Goal: Task Accomplishment & Management: Manage account settings

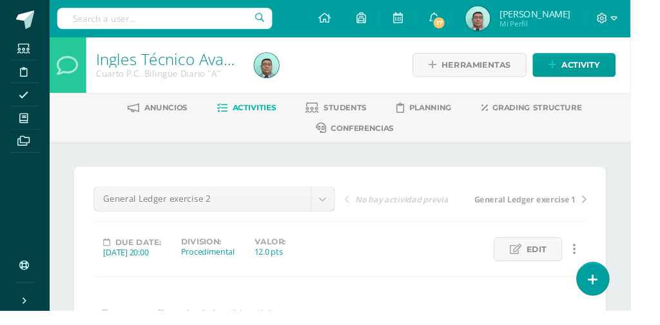
click at [33, 119] on span at bounding box center [24, 123] width 29 height 17
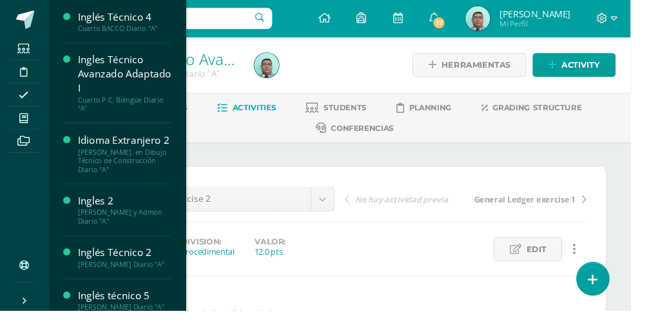
click at [124, 24] on div "Inglés Técnico 4" at bounding box center [131, 17] width 98 height 15
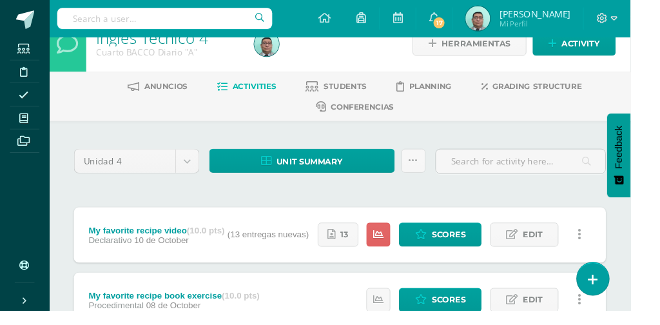
scroll to position [23, 0]
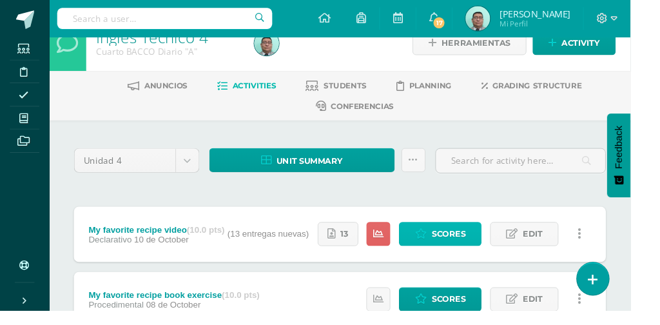
click at [461, 239] on span "Scores" at bounding box center [469, 245] width 35 height 24
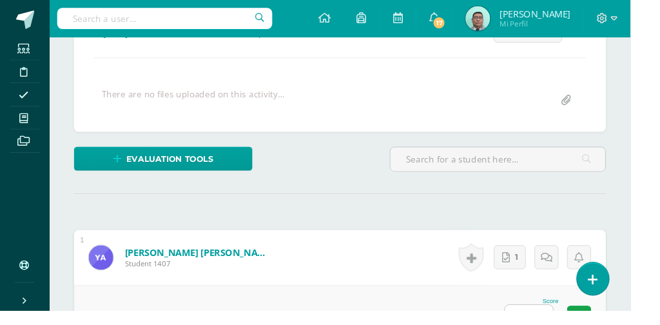
scroll to position [230, 0]
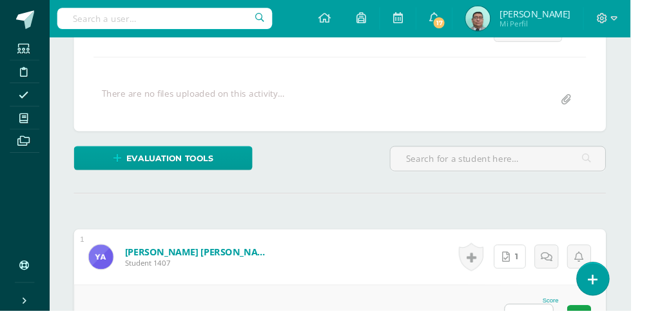
click at [536, 268] on link "1" at bounding box center [534, 268] width 34 height 25
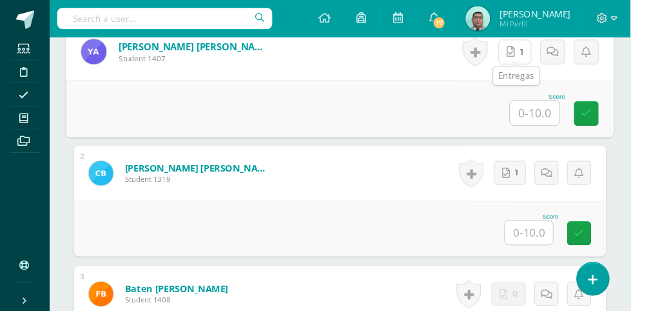
scroll to position [462, 0]
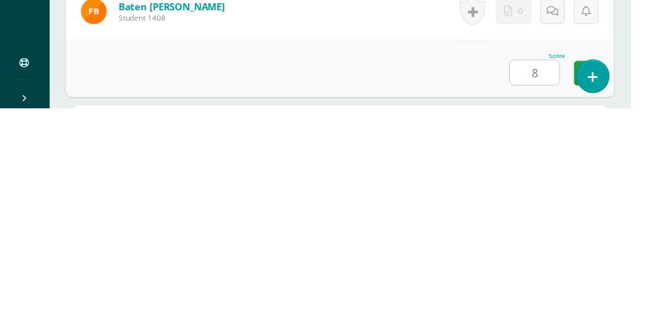
scroll to position [526, 0]
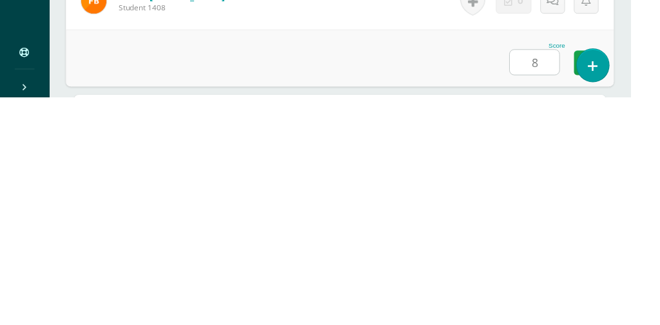
type input "8"
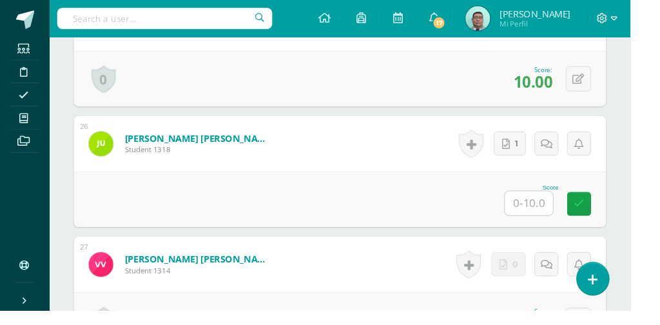
scroll to position [3506, 0]
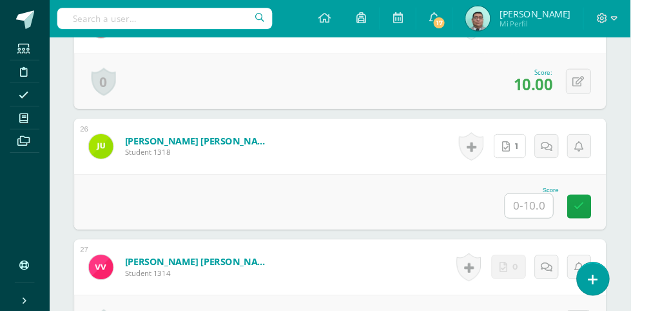
click at [534, 148] on icon at bounding box center [530, 153] width 8 height 11
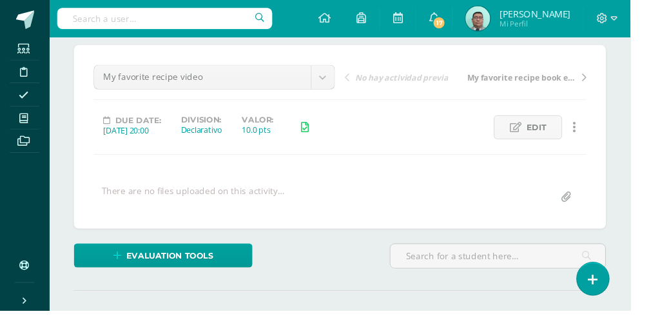
scroll to position [0, 0]
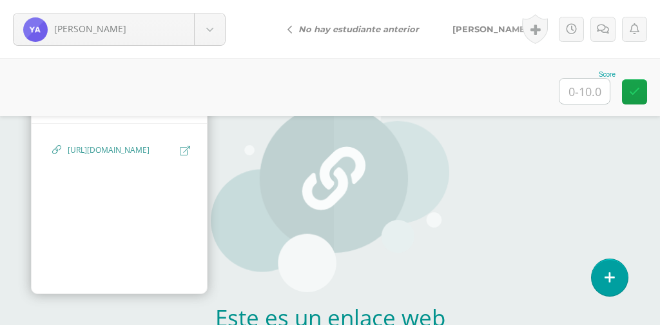
click at [121, 156] on span "https://drive.google.com/file/d/1OLyneCJf0djIwSlZTMyTue30sZgUkrQb/view?usp=driv…" at bounding box center [121, 150] width 106 height 12
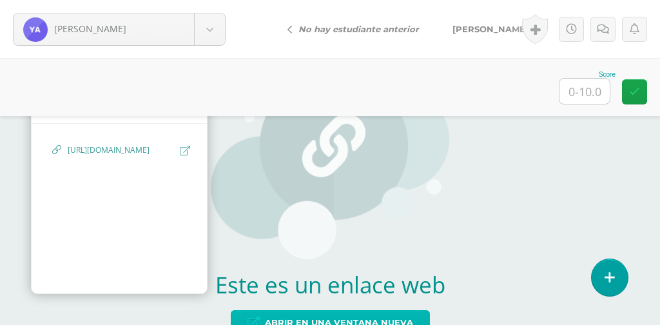
click at [350, 324] on span "Abrir en una ventana nueva" at bounding box center [339, 323] width 148 height 24
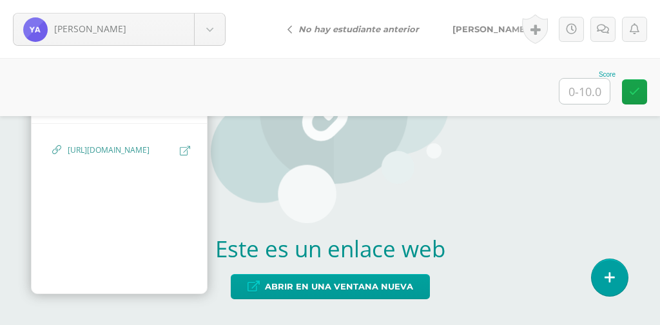
click at [582, 88] on input "text" at bounding box center [585, 91] width 50 height 25
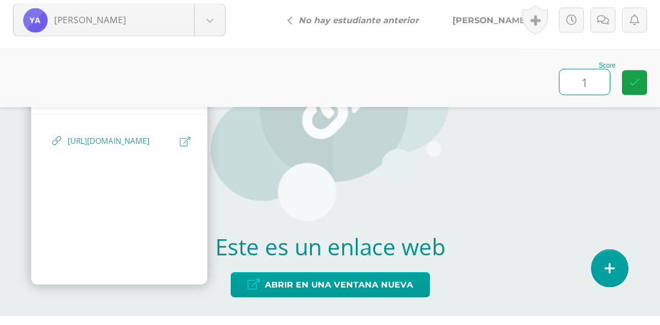
scroll to position [61, 0]
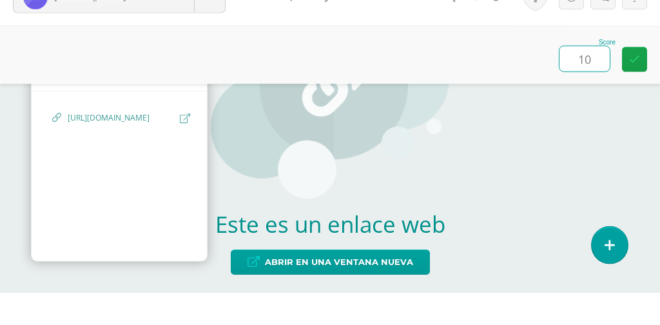
click at [635, 90] on icon at bounding box center [635, 91] width 11 height 11
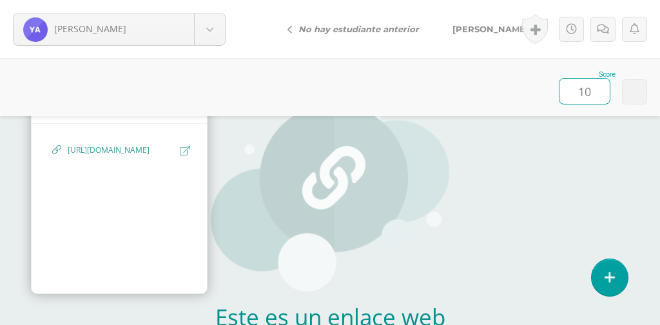
scroll to position [0, 0]
type input "10"
click at [211, 0] on body "Arenas, Yeimi Arenas, Yeimi Barillas, Carlos Baten, Flor Betancourth, Adriana C…" at bounding box center [330, 0] width 660 height 0
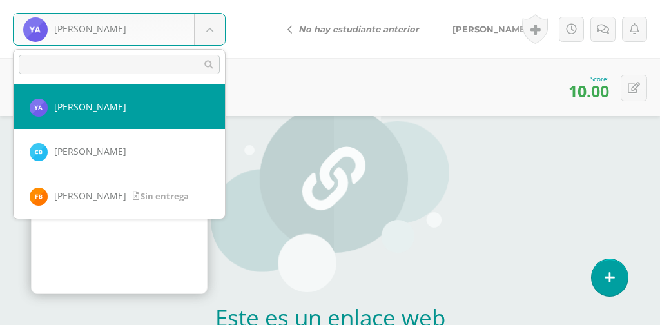
select select "8666"
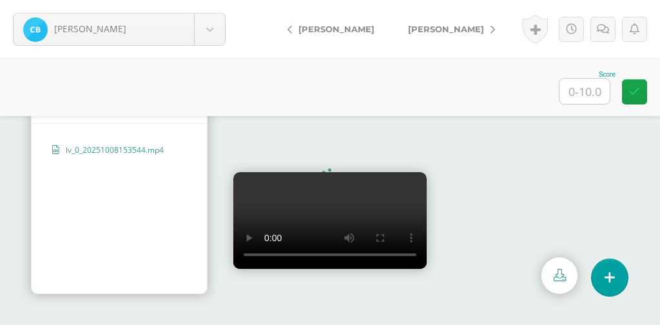
click at [583, 90] on input "text" at bounding box center [585, 91] width 50 height 25
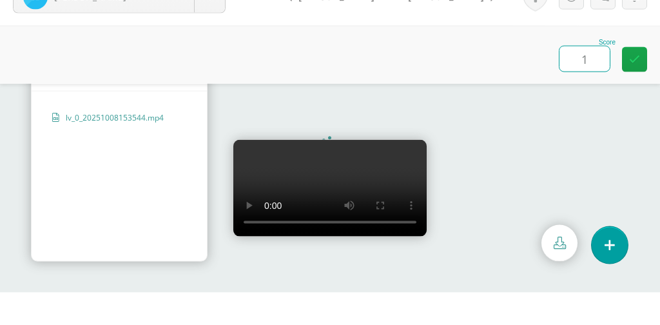
type input "10"
click at [628, 86] on link at bounding box center [634, 91] width 25 height 25
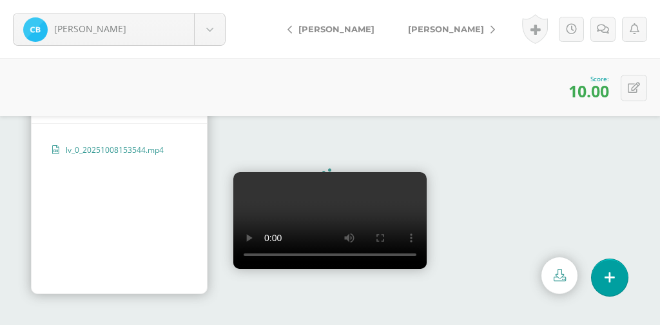
click at [460, 25] on link "[PERSON_NAME]" at bounding box center [449, 29] width 114 height 31
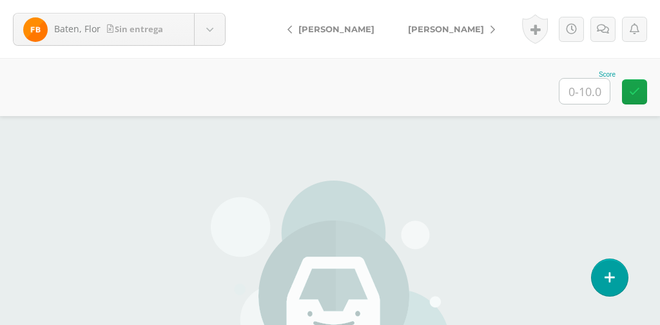
click at [584, 89] on input "text" at bounding box center [585, 91] width 50 height 25
type input "0"
click at [502, 28] on link "[PERSON_NAME]" at bounding box center [449, 29] width 114 height 31
click at [588, 92] on input "text" at bounding box center [585, 91] width 50 height 25
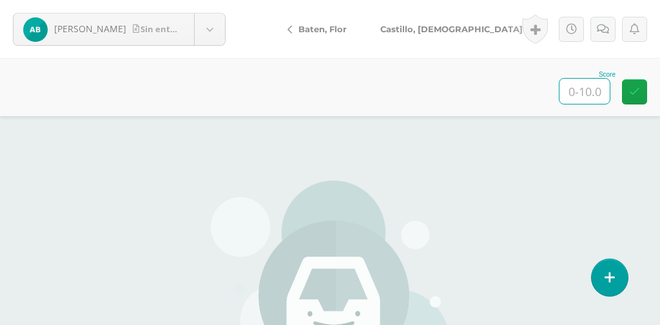
type input "0"
click at [463, 23] on link "[PERSON_NAME][DEMOGRAPHIC_DATA]" at bounding box center [454, 29] width 181 height 31
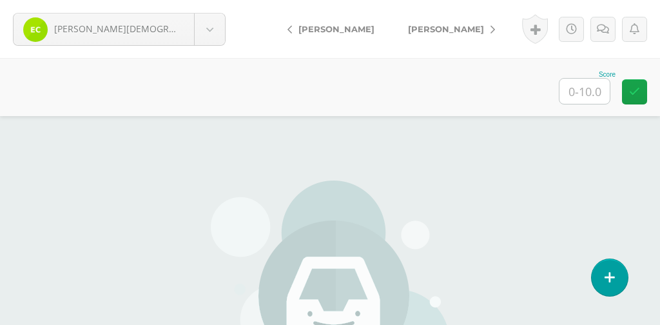
click at [592, 88] on input "text" at bounding box center [585, 91] width 50 height 25
type input "0"
click at [506, 21] on div "Activity history Actividad My favorite recipe video creada por [PERSON_NAME] [D…" at bounding box center [582, 29] width 155 height 58
click at [507, 26] on div "Activity history Actividad My favorite recipe video creada por [PERSON_NAME] [D…" at bounding box center [582, 29] width 155 height 58
click at [484, 25] on span "[PERSON_NAME]" at bounding box center [446, 29] width 76 height 10
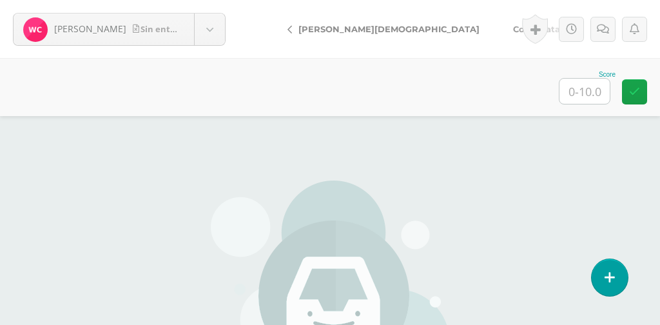
click at [582, 87] on input "text" at bounding box center [585, 91] width 50 height 25
type input "0"
click at [513, 27] on span "Coro, Nataly" at bounding box center [540, 29] width 55 height 10
click at [591, 95] on input "text" at bounding box center [585, 91] width 50 height 25
type input "0"
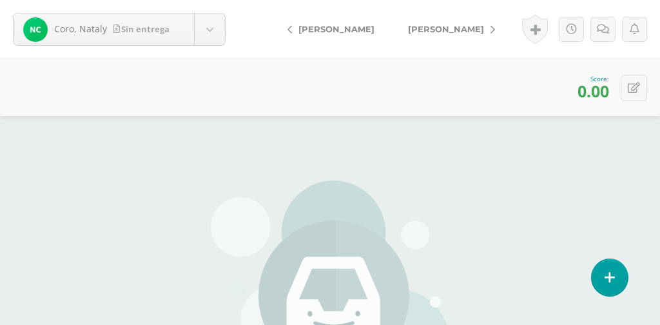
click at [459, 24] on span "[PERSON_NAME]" at bounding box center [446, 29] width 76 height 10
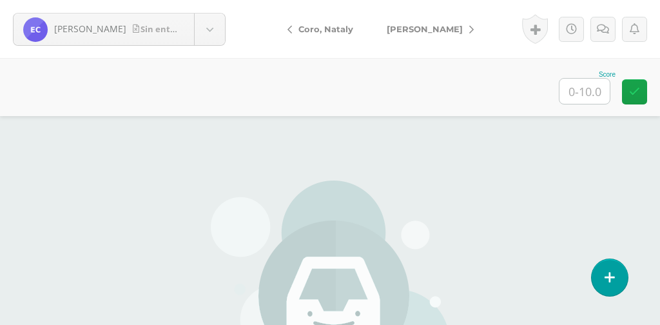
click at [592, 83] on input "text" at bounding box center [585, 91] width 50 height 25
type input "0"
click at [446, 24] on link "[PERSON_NAME]" at bounding box center [427, 29] width 114 height 31
click at [586, 84] on input "text" at bounding box center [585, 91] width 50 height 25
type input "0"
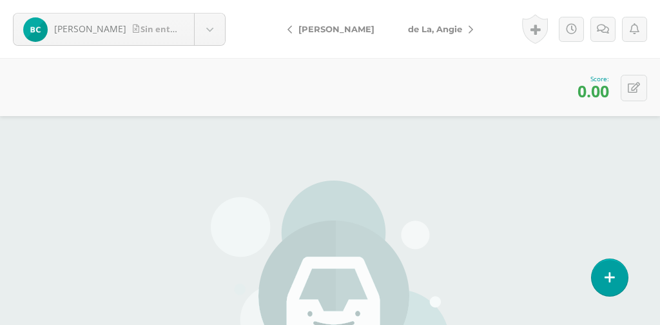
click at [448, 26] on link "de La, Angie" at bounding box center [438, 29] width 92 height 31
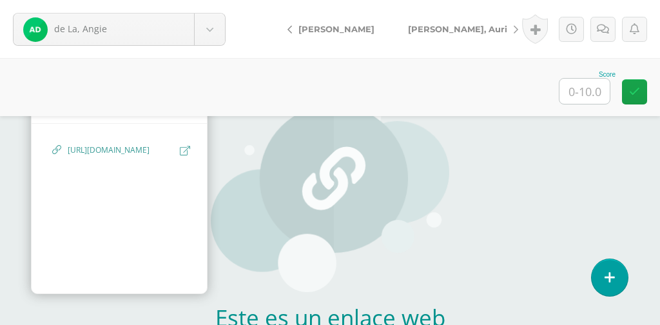
scroll to position [33, 0]
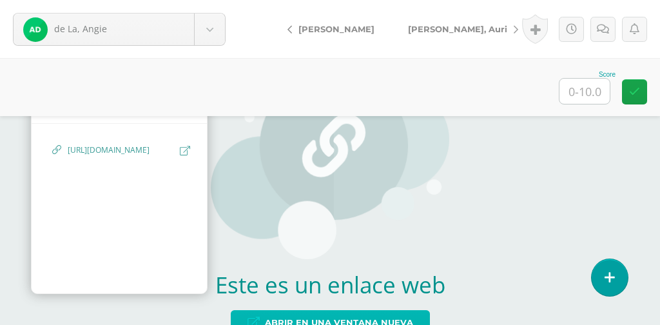
click at [345, 324] on span "Abrir en una ventana nueva" at bounding box center [339, 323] width 148 height 24
click at [588, 95] on input "text" at bounding box center [585, 91] width 50 height 25
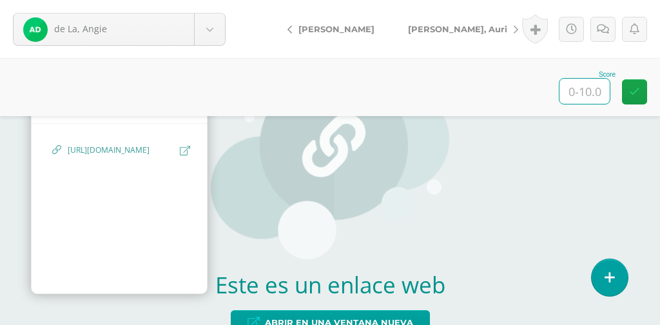
type input "8"
click at [450, 28] on span "[PERSON_NAME], Auri" at bounding box center [457, 29] width 99 height 10
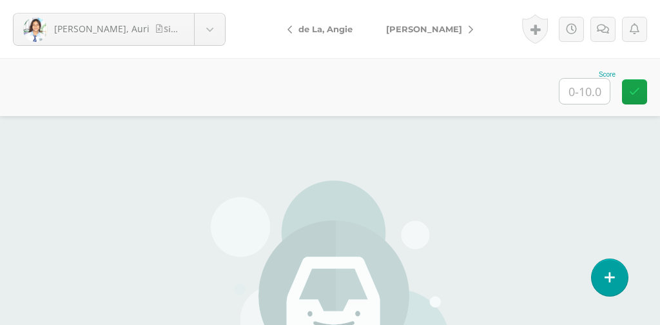
click at [586, 92] on input "text" at bounding box center [585, 91] width 50 height 25
type input "0"
click at [454, 26] on span "[PERSON_NAME]" at bounding box center [424, 29] width 76 height 10
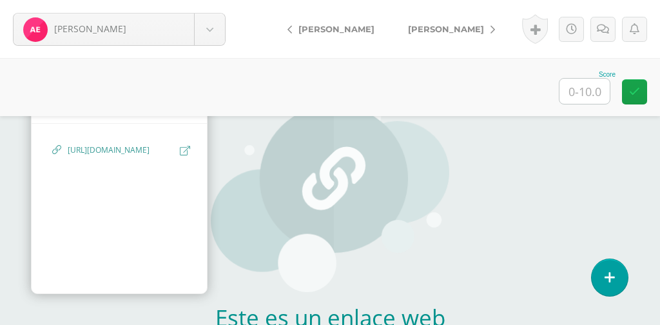
scroll to position [95, 0]
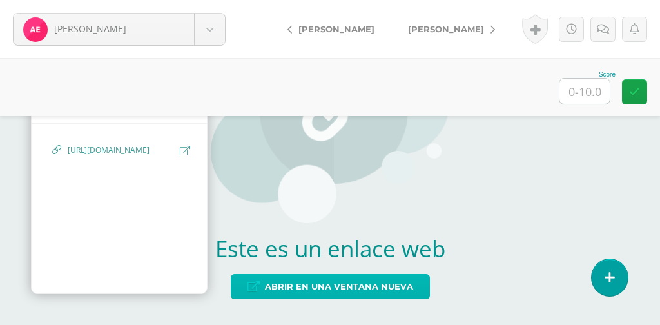
click at [364, 295] on span "Abrir en una ventana nueva" at bounding box center [339, 287] width 148 height 24
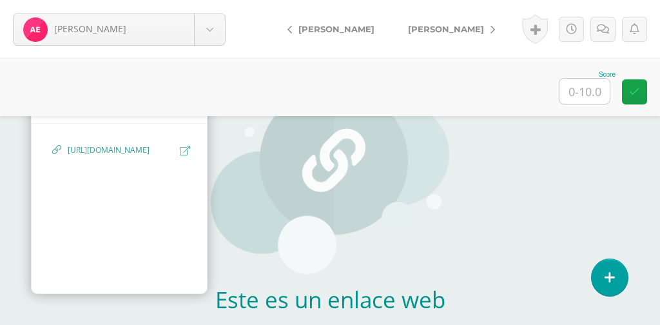
scroll to position [16, 0]
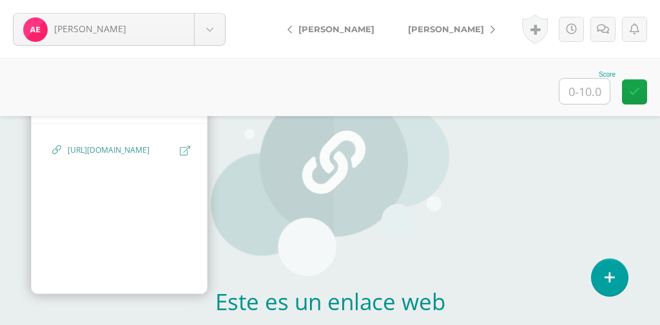
click at [604, 84] on input "text" at bounding box center [585, 91] width 50 height 25
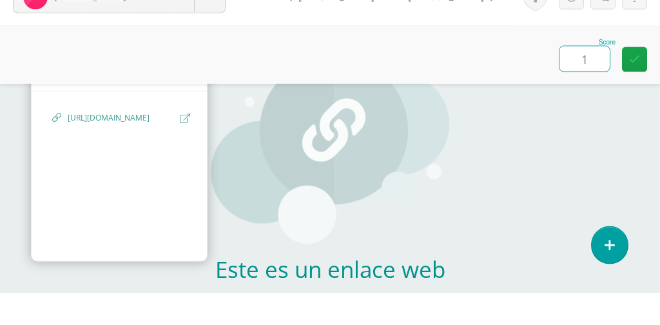
type input "10"
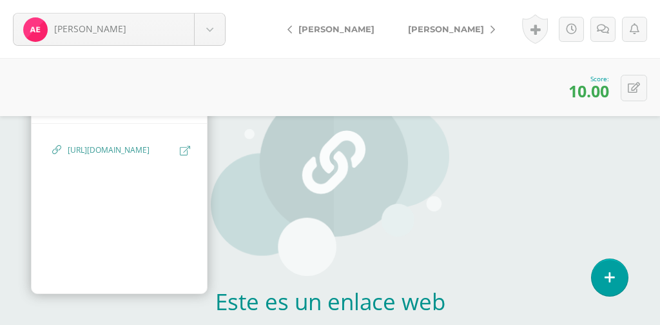
click at [472, 17] on link "[PERSON_NAME]" at bounding box center [449, 29] width 114 height 31
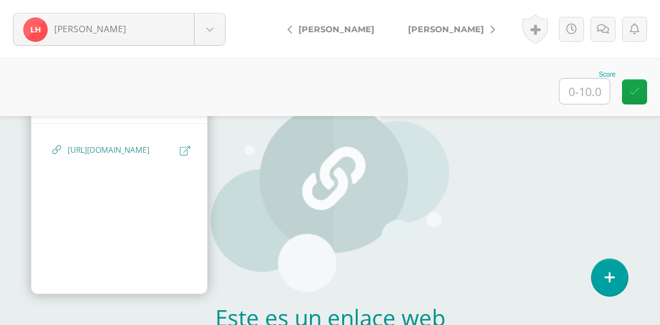
scroll to position [105, 0]
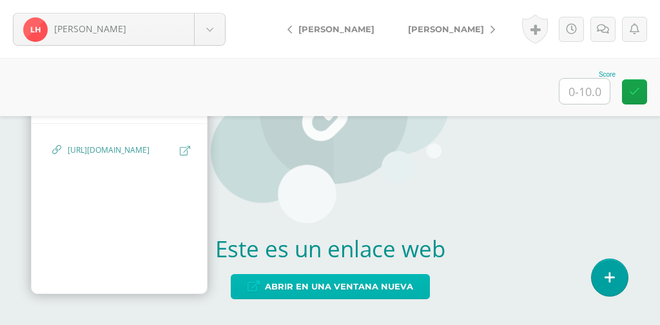
click at [383, 286] on span "Abrir en una ventana nueva" at bounding box center [339, 287] width 148 height 24
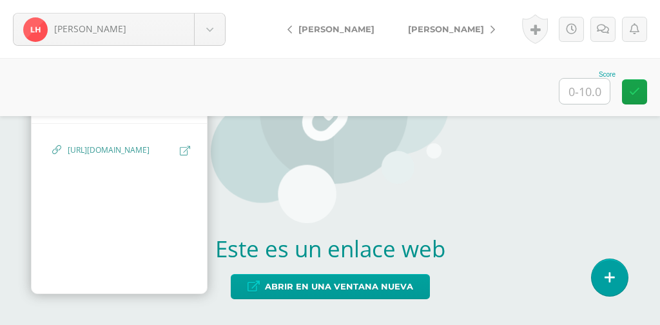
click at [586, 84] on input "text" at bounding box center [585, 91] width 50 height 25
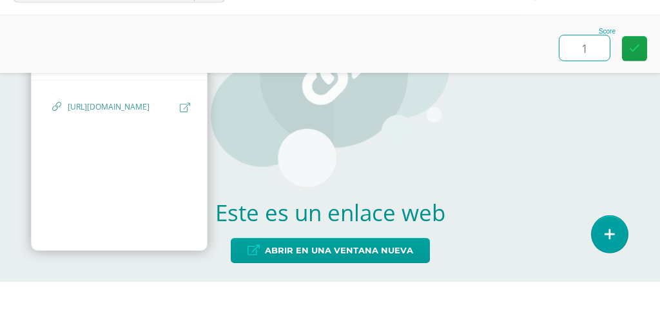
type input "10"
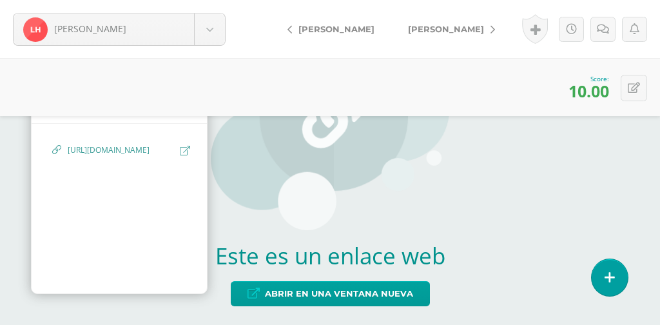
click at [452, 26] on span "[PERSON_NAME]" at bounding box center [446, 29] width 76 height 10
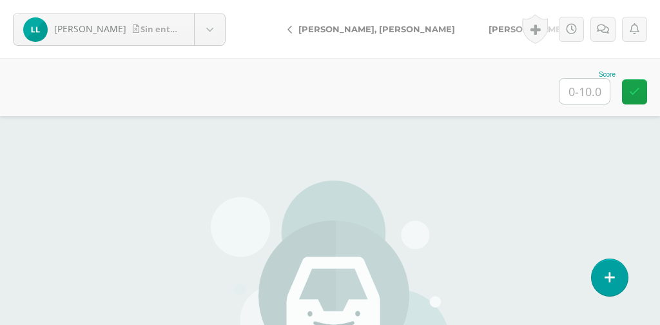
click at [593, 95] on input "text" at bounding box center [585, 91] width 50 height 25
click at [588, 91] on input "text" at bounding box center [585, 91] width 50 height 25
type input "0"
click at [489, 25] on span "[PERSON_NAME]" at bounding box center [527, 29] width 76 height 10
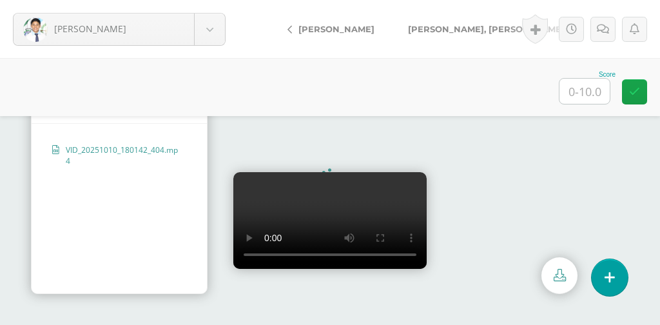
click at [589, 95] on input "text" at bounding box center [585, 91] width 50 height 25
type input "8"
click at [482, 18] on link "[PERSON_NAME], [PERSON_NAME]" at bounding box center [489, 29] width 195 height 31
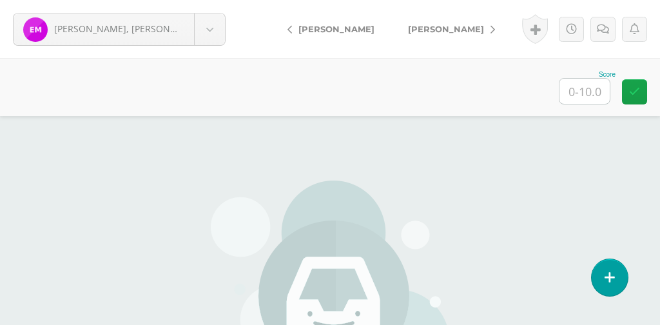
click at [583, 92] on input "text" at bounding box center [585, 91] width 50 height 25
type input "0"
click at [442, 23] on link "[PERSON_NAME]" at bounding box center [449, 29] width 114 height 31
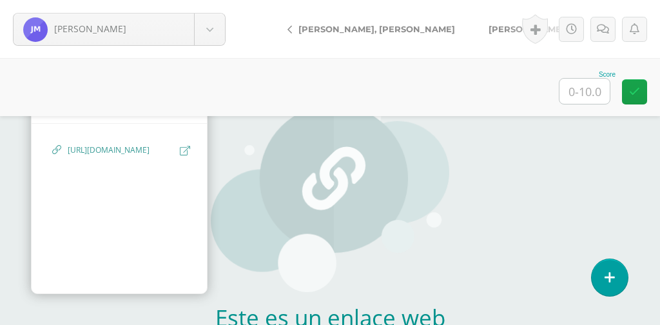
scroll to position [105, 0]
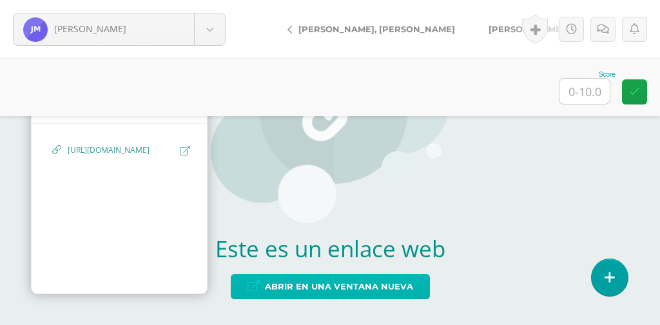
click at [391, 287] on span "Abrir en una ventana nueva" at bounding box center [339, 287] width 148 height 24
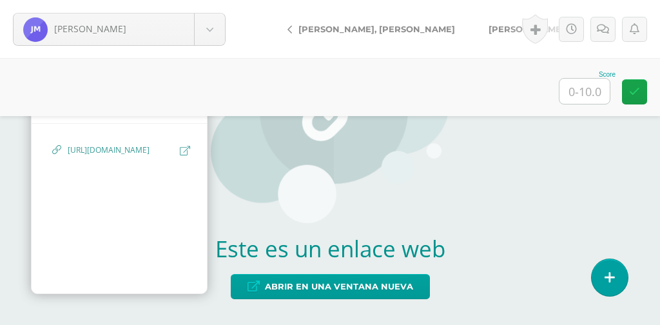
click at [599, 85] on input "text" at bounding box center [585, 91] width 50 height 25
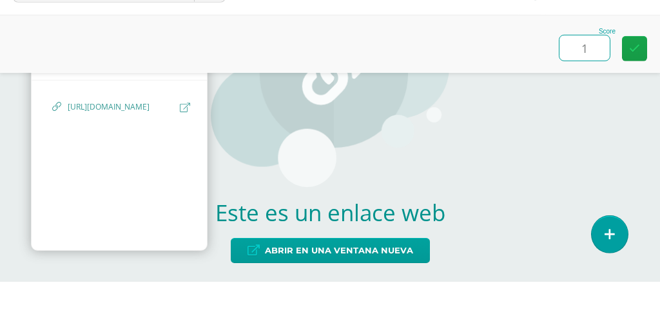
type input "10"
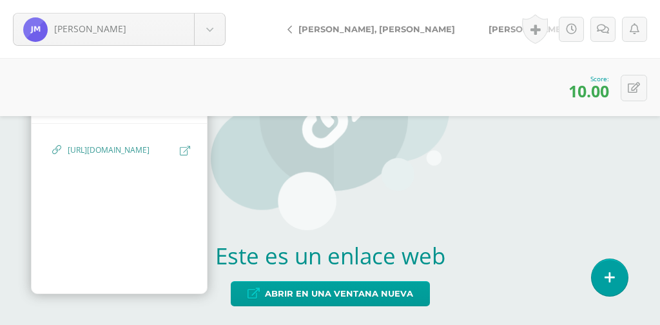
click at [507, 24] on div "Activity history José Melgarejo ha subido 1907199f-7540-4f99-a831-ddaf36c0ddfe …" at bounding box center [582, 29] width 155 height 58
click at [495, 26] on span "[PERSON_NAME]" at bounding box center [527, 29] width 76 height 10
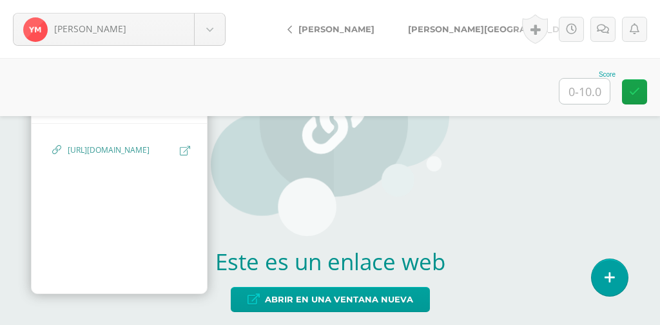
scroll to position [72, 0]
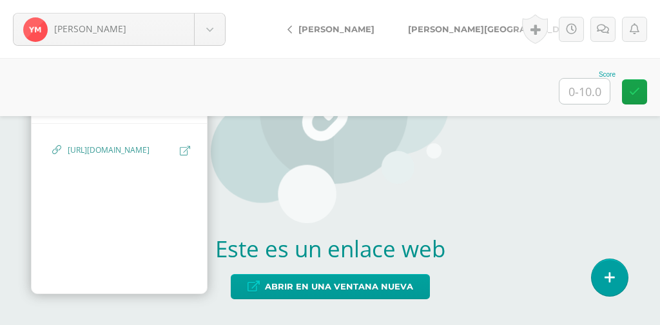
click at [589, 92] on input "text" at bounding box center [585, 91] width 50 height 25
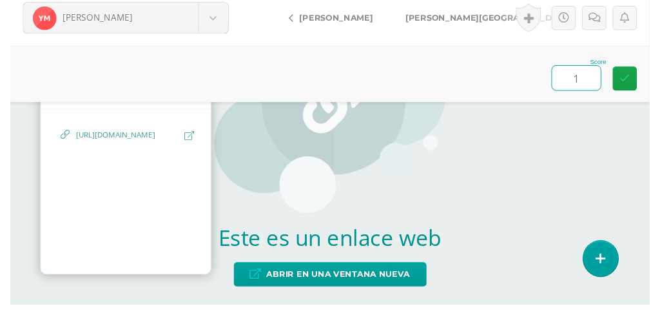
scroll to position [61, 0]
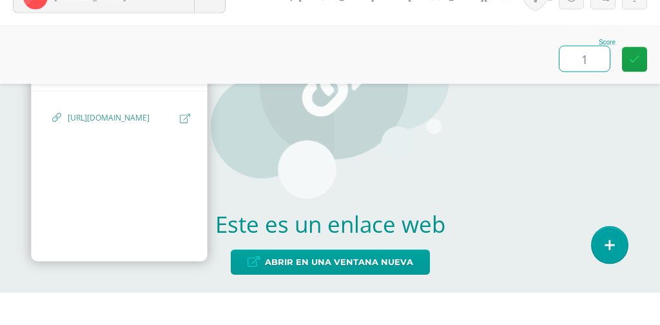
type input "10"
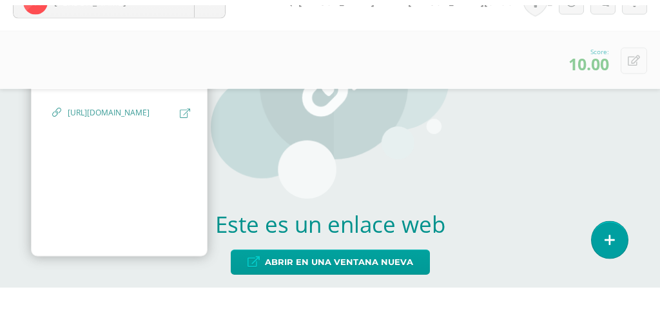
scroll to position [62, 0]
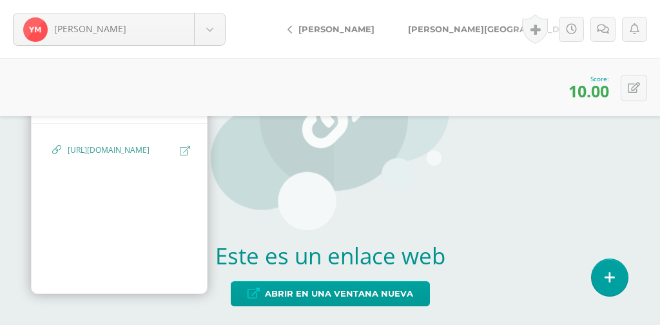
click at [459, 36] on link "[PERSON_NAME][GEOGRAPHIC_DATA]" at bounding box center [497, 29] width 211 height 31
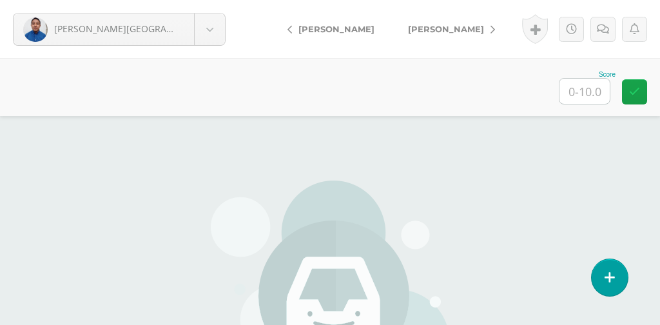
click at [579, 90] on input "text" at bounding box center [585, 91] width 50 height 25
type input "00"
click at [464, 19] on link "[PERSON_NAME]" at bounding box center [449, 29] width 114 height 31
click at [585, 84] on input "text" at bounding box center [585, 91] width 50 height 25
type input "0"
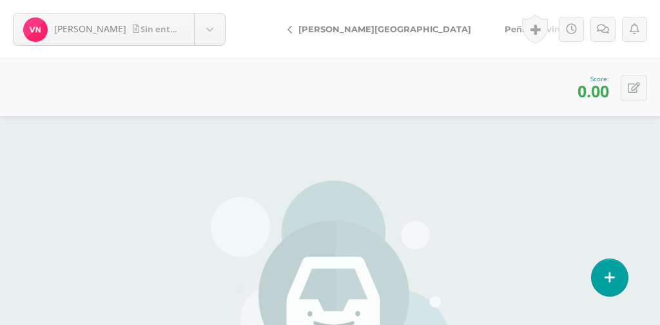
click at [505, 28] on span "Peña, Rolvin" at bounding box center [532, 29] width 55 height 10
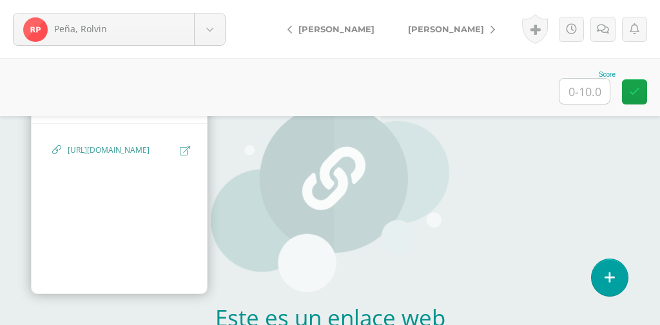
scroll to position [31, 0]
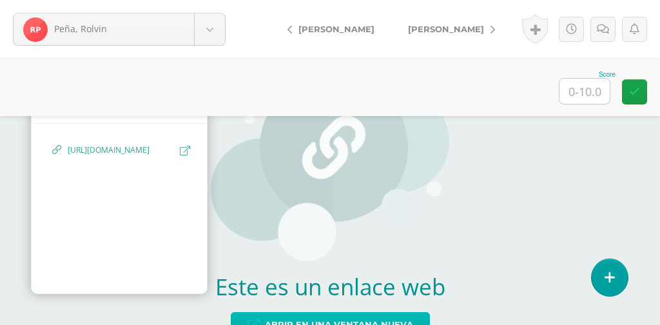
click at [391, 313] on span "Abrir en una ventana nueva" at bounding box center [339, 325] width 148 height 24
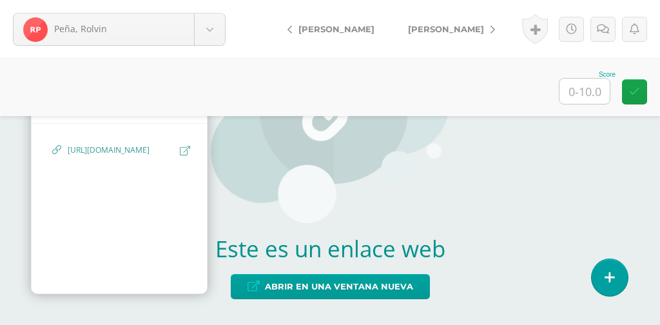
click at [589, 88] on input "text" at bounding box center [585, 91] width 50 height 25
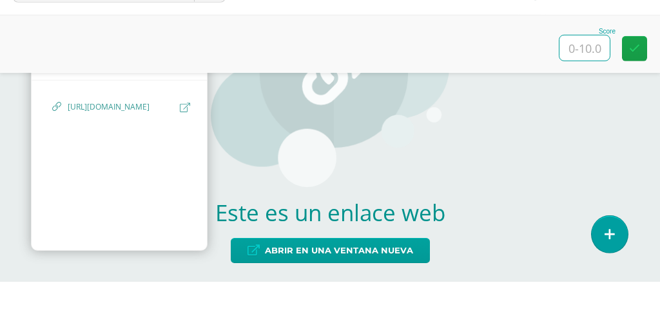
type input "9"
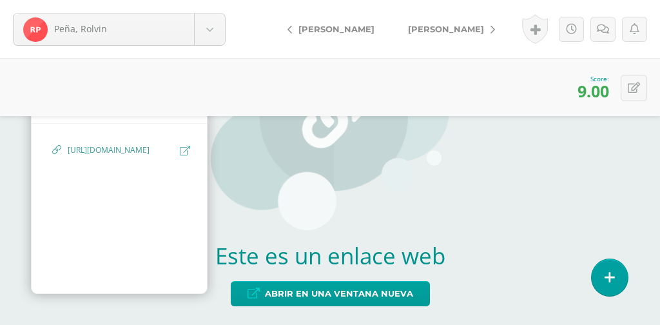
click at [467, 26] on span "[PERSON_NAME]" at bounding box center [446, 29] width 76 height 10
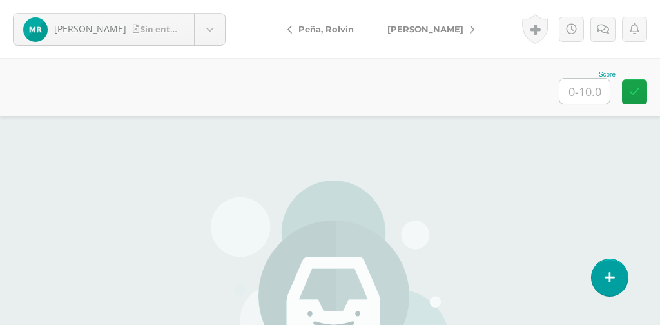
click at [585, 89] on input "text" at bounding box center [585, 91] width 50 height 25
type input "0"
click at [453, 24] on span "[PERSON_NAME]" at bounding box center [426, 29] width 76 height 10
click at [577, 96] on input "text" at bounding box center [585, 91] width 50 height 25
type input "0"
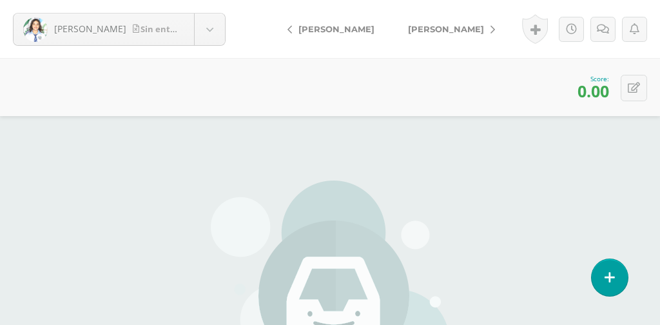
click at [470, 17] on link "[PERSON_NAME]" at bounding box center [449, 29] width 114 height 31
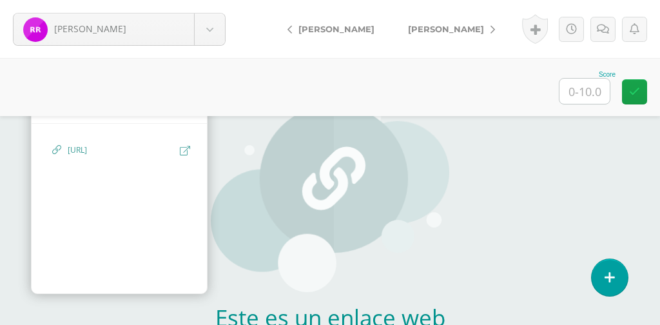
scroll to position [9, 0]
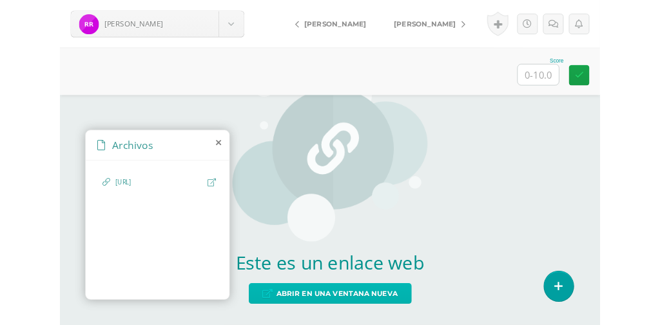
scroll to position [71, 0]
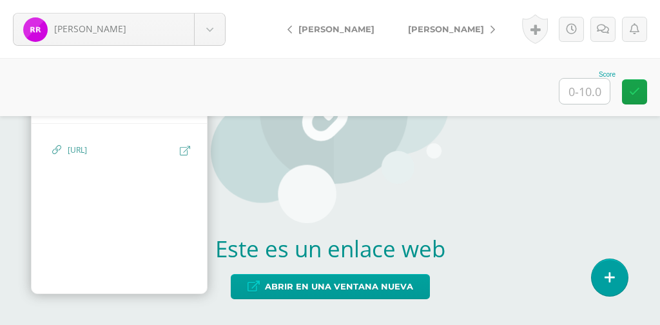
click at [132, 150] on span "http://IMG_7087.MOV" at bounding box center [121, 150] width 106 height 12
click at [124, 157] on div "http://IMG_7087.MOV" at bounding box center [119, 156] width 134 height 25
click at [447, 234] on div "Este es un enlace web Abrir en una ventana nueva" at bounding box center [330, 151] width 239 height 347
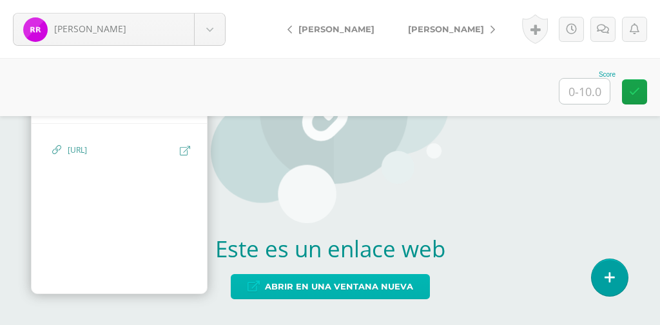
click at [388, 295] on span "Abrir en una ventana nueva" at bounding box center [339, 287] width 148 height 24
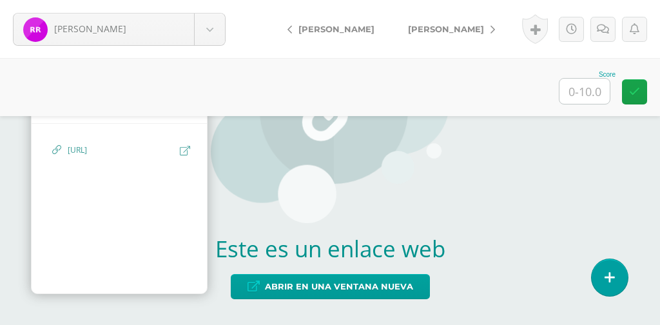
click at [453, 26] on span "[PERSON_NAME]" at bounding box center [446, 29] width 76 height 10
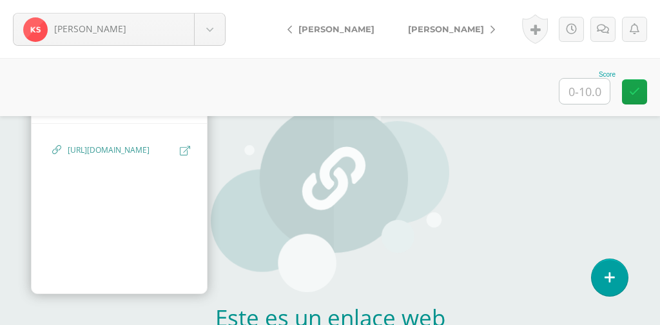
scroll to position [50, 0]
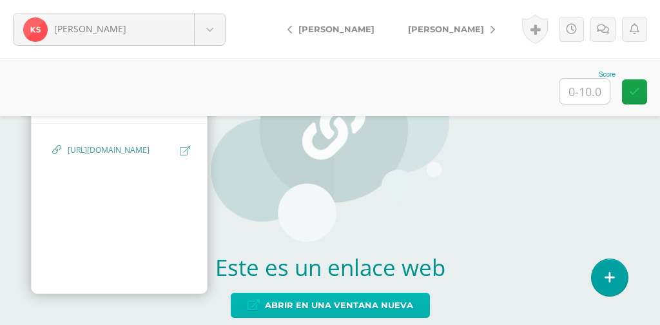
click at [388, 293] on span "Abrir en una ventana nueva" at bounding box center [339, 305] width 148 height 24
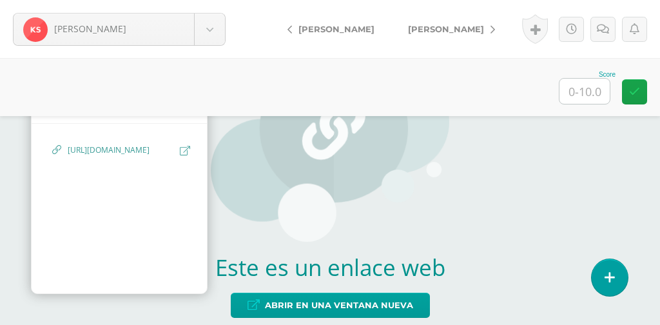
scroll to position [105, 0]
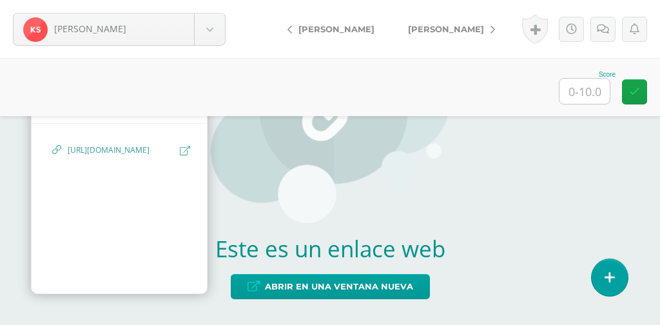
click at [591, 94] on input "text" at bounding box center [585, 91] width 50 height 25
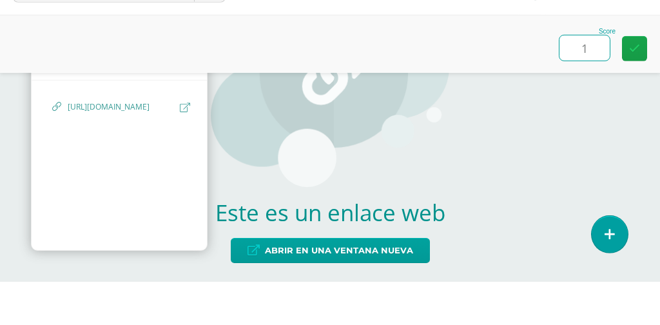
type input "10"
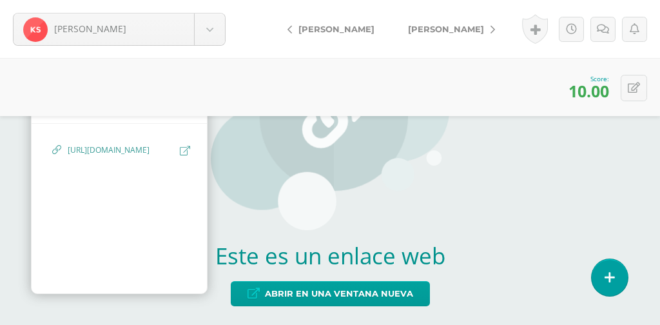
click at [455, 29] on span "[PERSON_NAME]" at bounding box center [446, 29] width 76 height 10
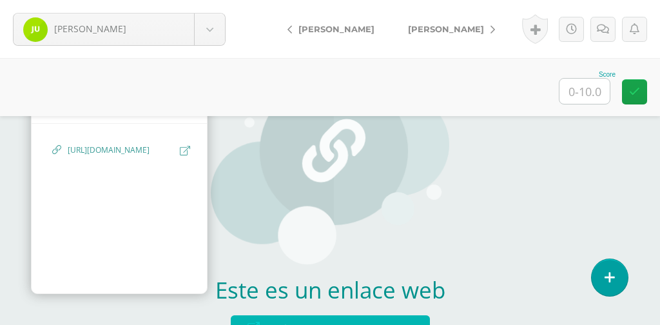
click at [394, 324] on span "Abrir en una ventana nueva" at bounding box center [339, 328] width 148 height 24
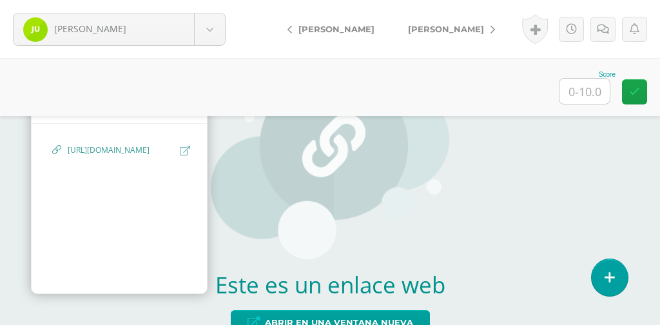
click at [448, 25] on span "[PERSON_NAME]" at bounding box center [446, 29] width 76 height 10
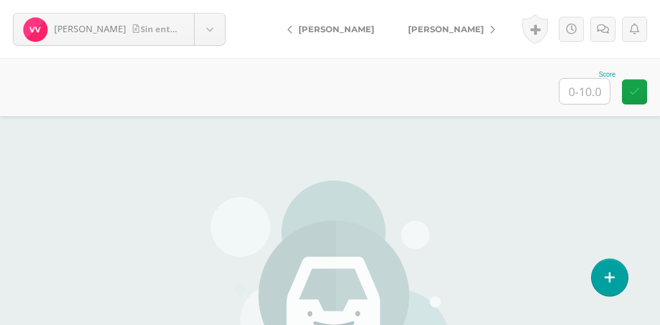
click at [584, 90] on input "text" at bounding box center [585, 91] width 50 height 25
type input "0"
click at [465, 29] on span "[PERSON_NAME]" at bounding box center [446, 29] width 76 height 10
click at [584, 90] on input "text" at bounding box center [585, 91] width 50 height 25
type input "0"
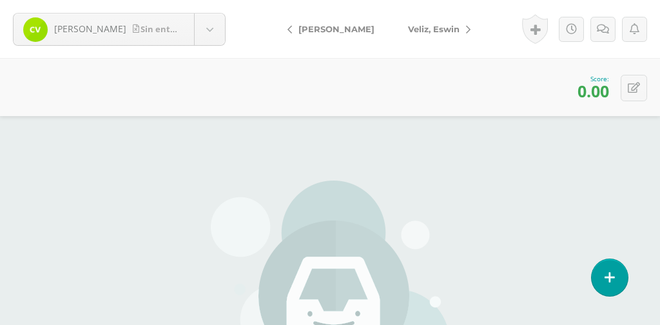
click at [449, 23] on link "Veliz, Eswin" at bounding box center [437, 29] width 90 height 31
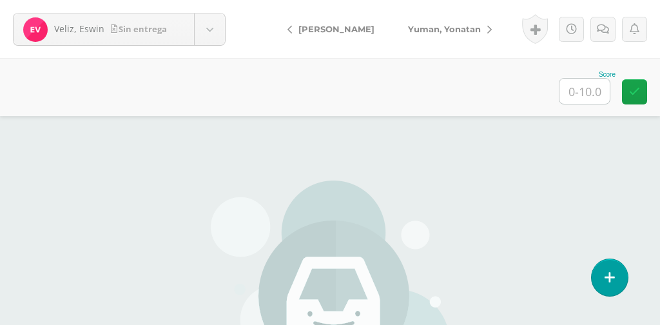
click at [591, 90] on input "text" at bounding box center [585, 91] width 50 height 25
type input "0"
click at [495, 21] on link "Yuman, Yonatan" at bounding box center [447, 29] width 111 height 31
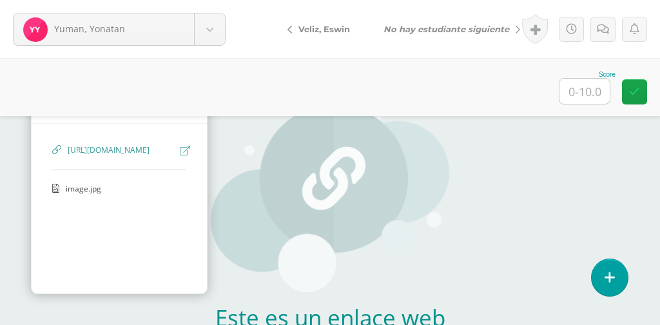
scroll to position [33, 0]
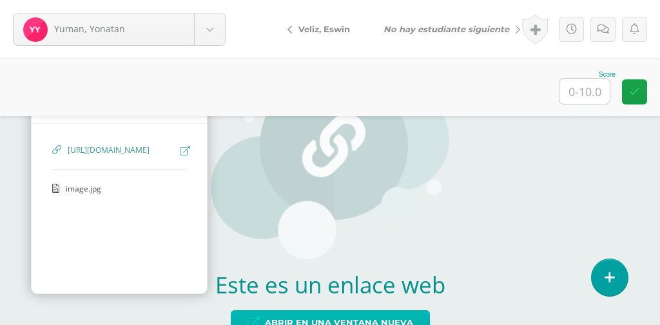
click at [381, 324] on span "Abrir en una ventana nueva" at bounding box center [339, 323] width 148 height 24
click at [586, 93] on input "text" at bounding box center [585, 91] width 50 height 25
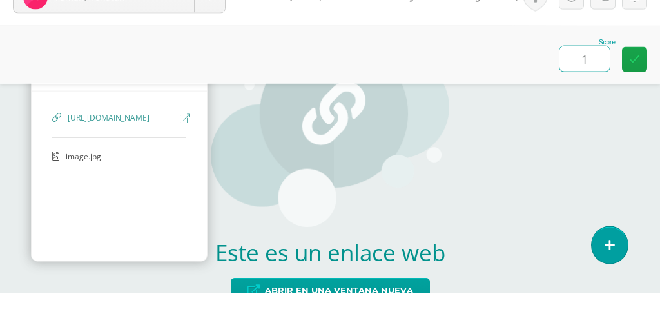
type input "10"
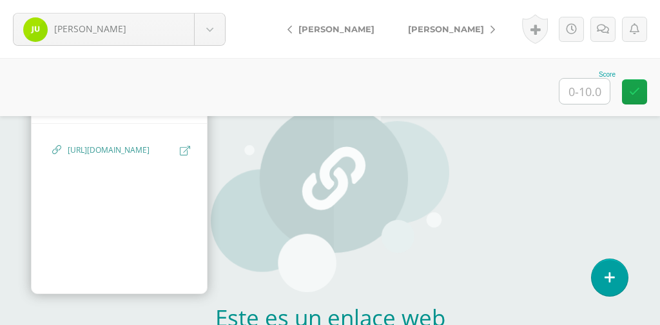
scroll to position [33, 0]
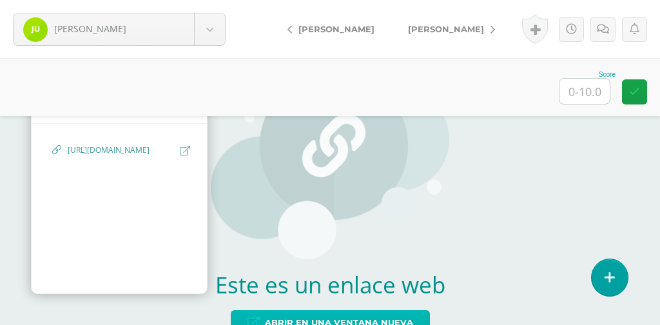
click at [384, 324] on span "Abrir en una ventana nueva" at bounding box center [339, 323] width 148 height 24
click at [590, 89] on input "text" at bounding box center [585, 91] width 50 height 25
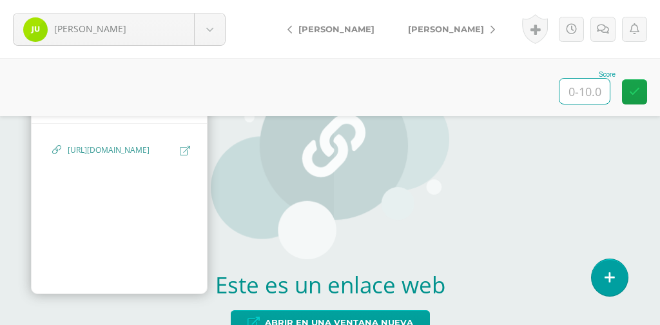
type input "9"
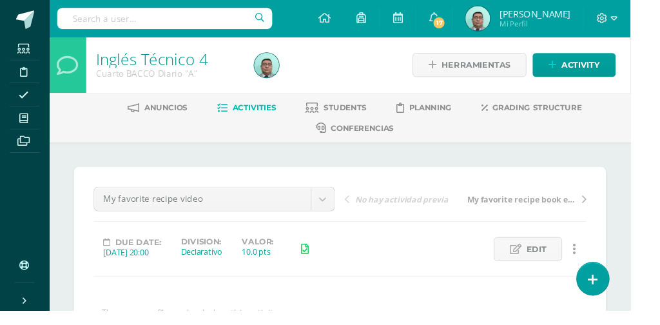
click at [367, 113] on span "Students" at bounding box center [361, 113] width 45 height 10
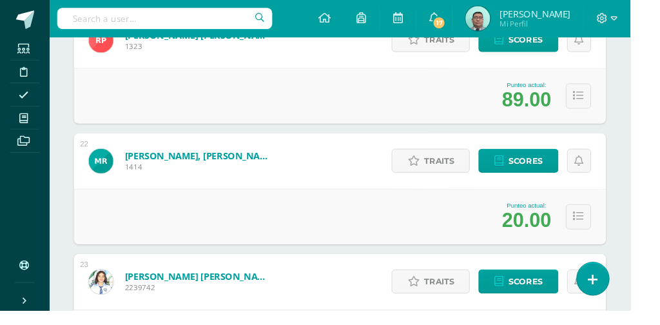
scroll to position [2819, 0]
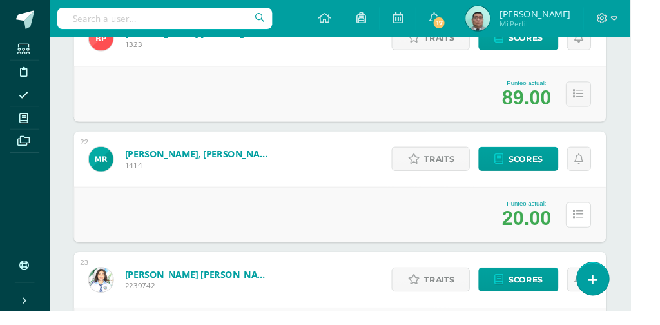
click at [606, 226] on icon at bounding box center [605, 224] width 11 height 11
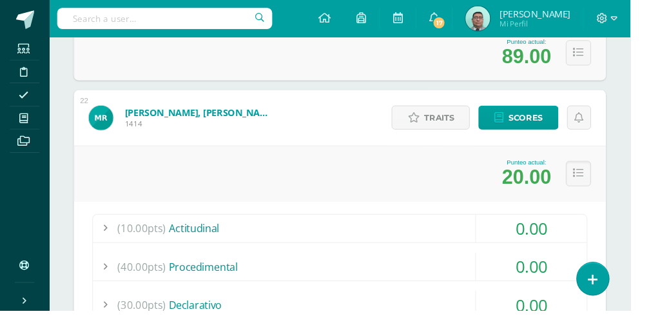
scroll to position [2861, 0]
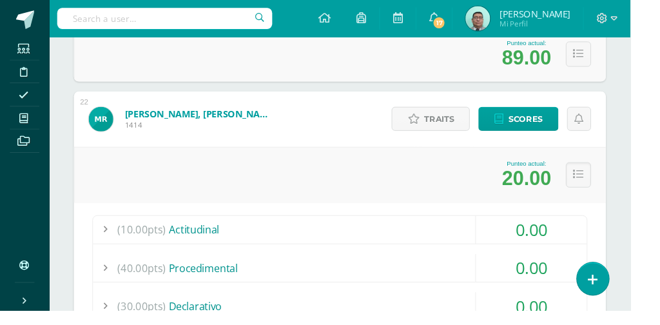
click at [255, 121] on link "Ramos Florian, Marjorie Amelí" at bounding box center [208, 118] width 155 height 13
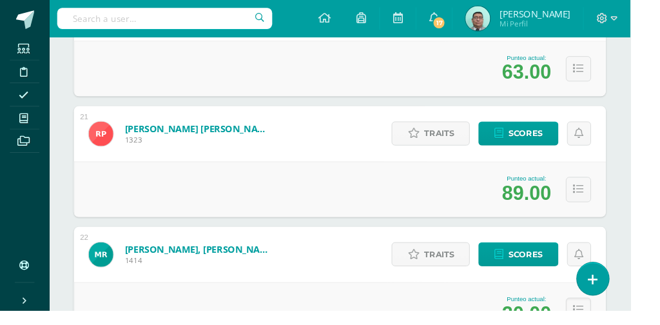
scroll to position [2722, 0]
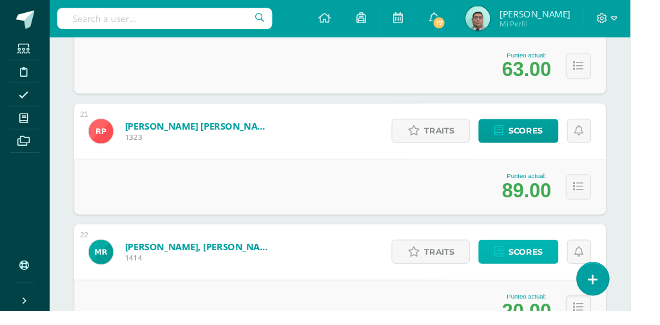
click at [568, 263] on span "Scores" at bounding box center [550, 264] width 35 height 24
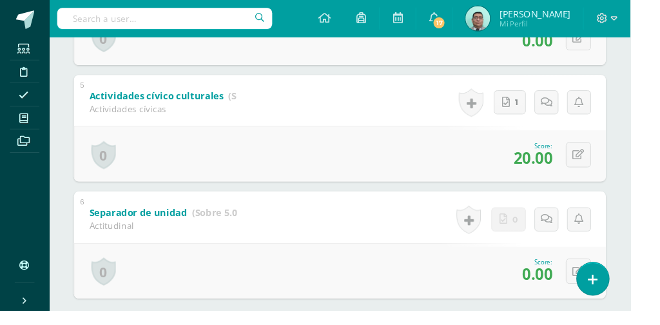
scroll to position [755, 0]
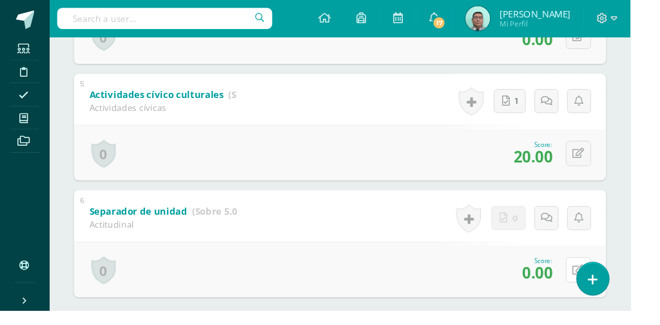
click at [607, 287] on icon at bounding box center [606, 282] width 12 height 11
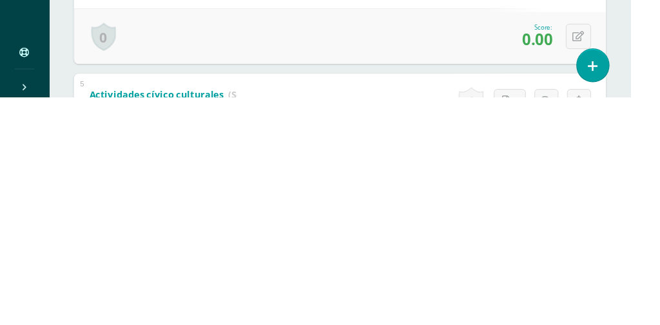
type input "5"
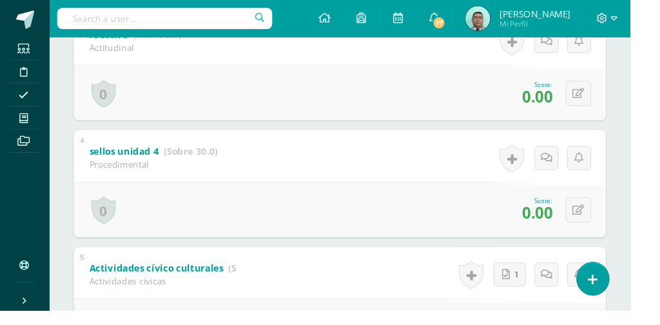
scroll to position [569, 0]
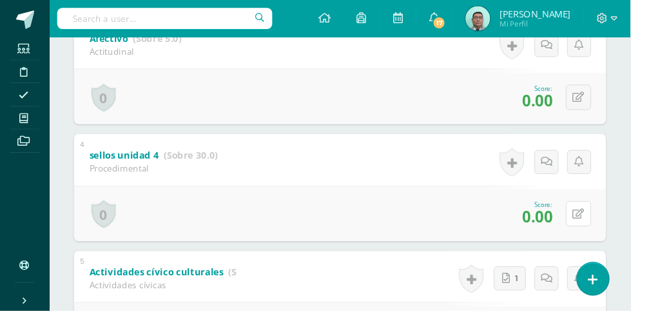
click at [604, 224] on icon at bounding box center [606, 224] width 12 height 11
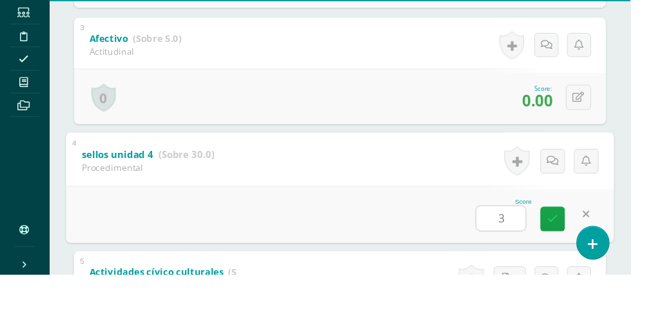
scroll to position [531, 0]
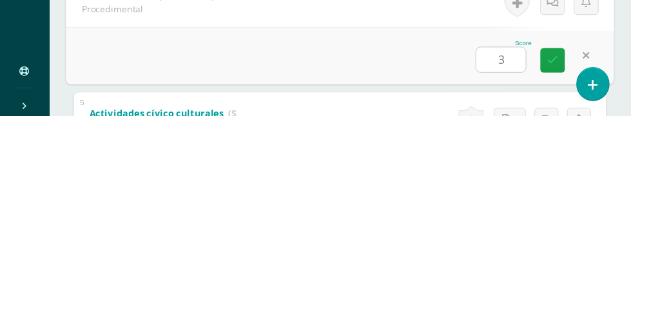
type input "30"
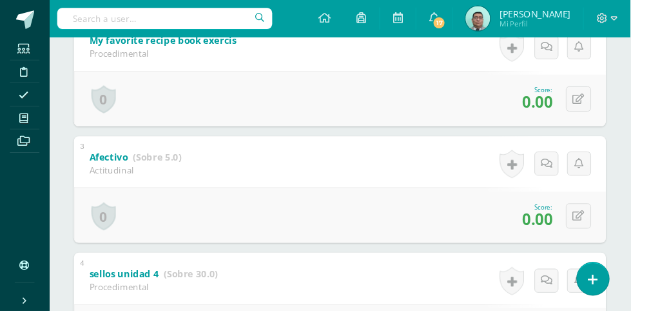
scroll to position [444, 0]
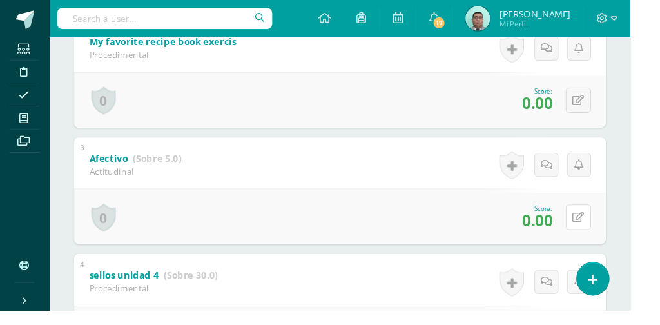
click at [606, 222] on icon at bounding box center [606, 227] width 12 height 11
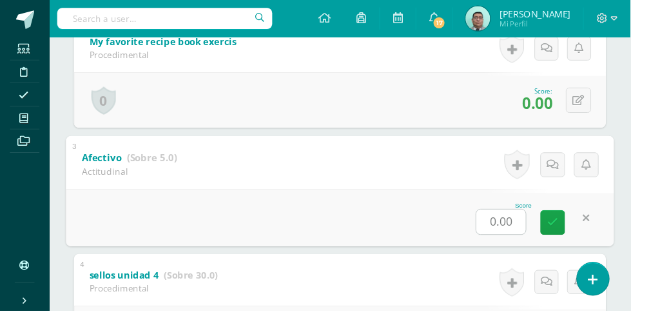
type input "5"
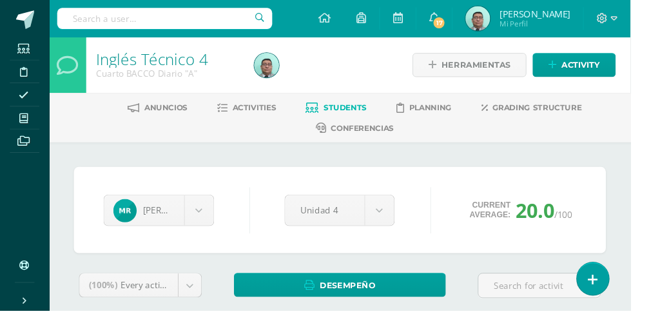
scroll to position [48, 0]
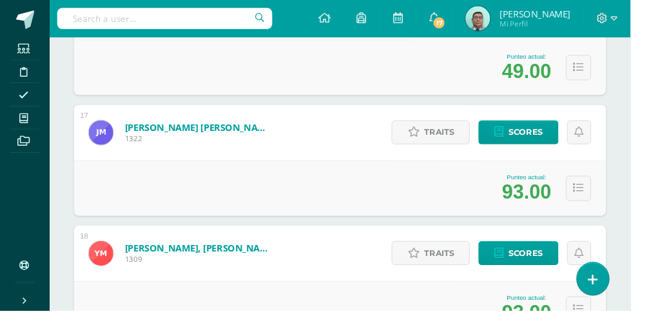
scroll to position [2214, 0]
